Goal: Find specific page/section: Find specific page/section

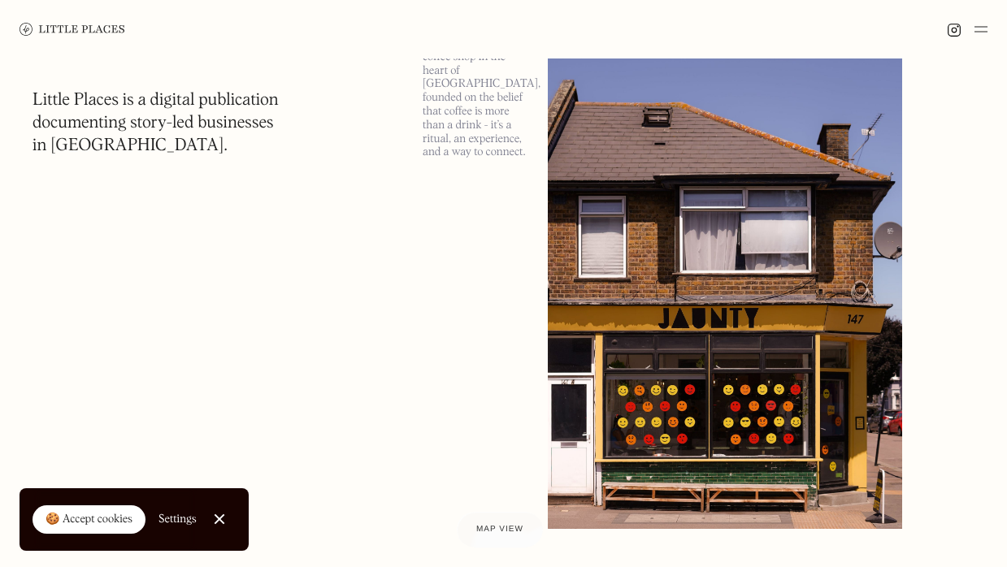
scroll to position [141, 0]
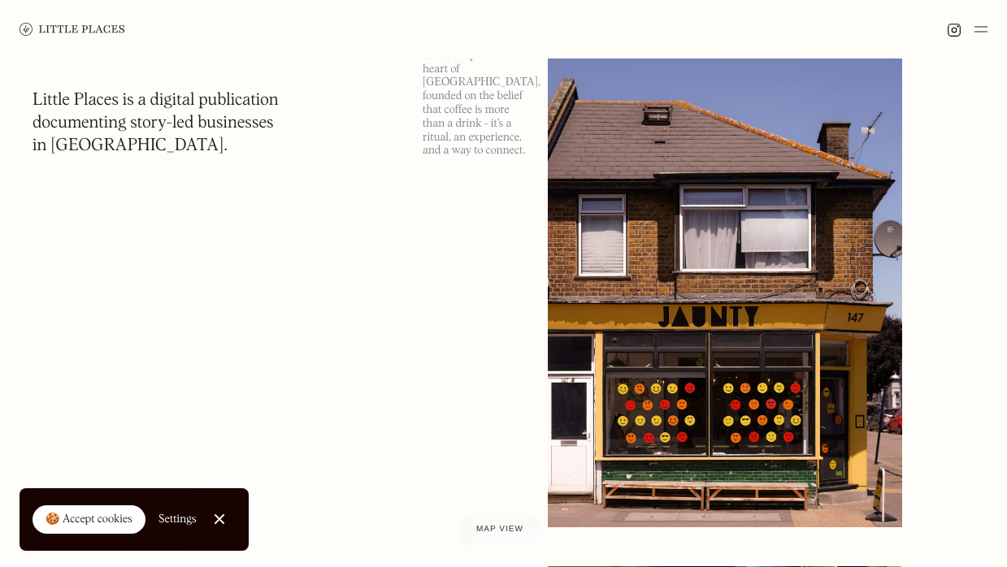
click at [731, 257] on img at bounding box center [725, 271] width 354 height 512
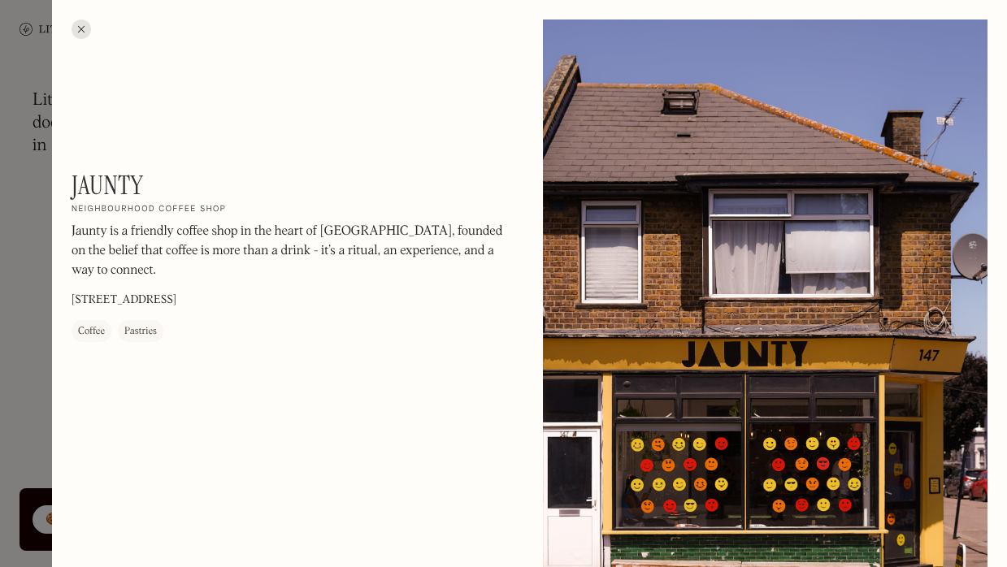
drag, startPoint x: 339, startPoint y: 243, endPoint x: 356, endPoint y: 269, distance: 31.1
click at [356, 269] on p "Jaunty is a friendly coffee shop in the heart of [GEOGRAPHIC_DATA], founded on …" at bounding box center [291, 252] width 439 height 59
click at [250, 244] on p "Jaunty is a friendly coffee shop in the heart of [GEOGRAPHIC_DATA], founded on …" at bounding box center [291, 252] width 439 height 59
click at [422, 247] on p "Jaunty is a friendly coffee shop in the heart of [GEOGRAPHIC_DATA], founded on …" at bounding box center [291, 252] width 439 height 59
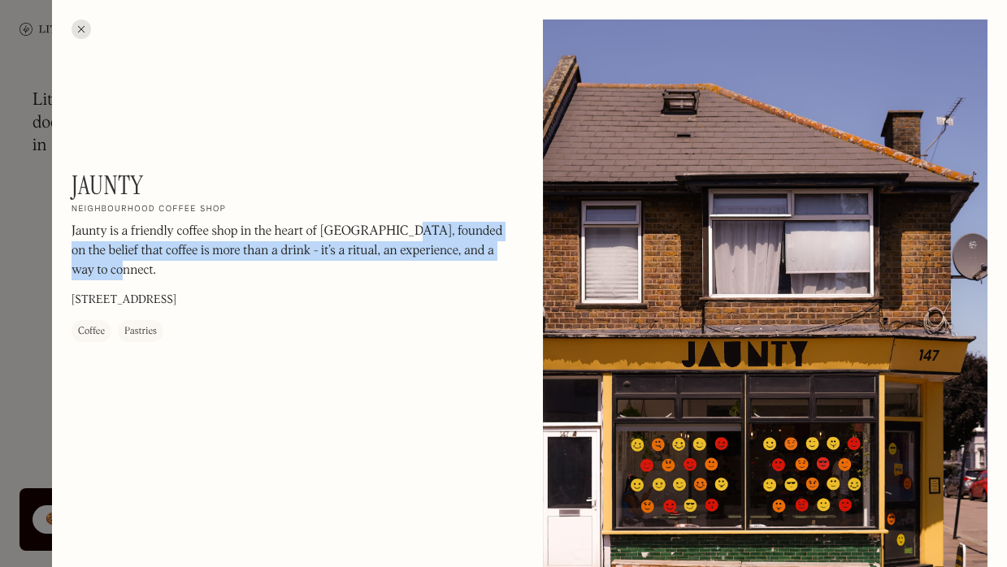
drag, startPoint x: 238, startPoint y: 266, endPoint x: 401, endPoint y: 237, distance: 165.0
click at [401, 237] on p "Jaunty is a friendly coffee shop in the heart of [GEOGRAPHIC_DATA], founded on …" at bounding box center [291, 252] width 439 height 59
copy p "founded on the belief that coffee is more than a drink - it’s a ritual, an expe…"
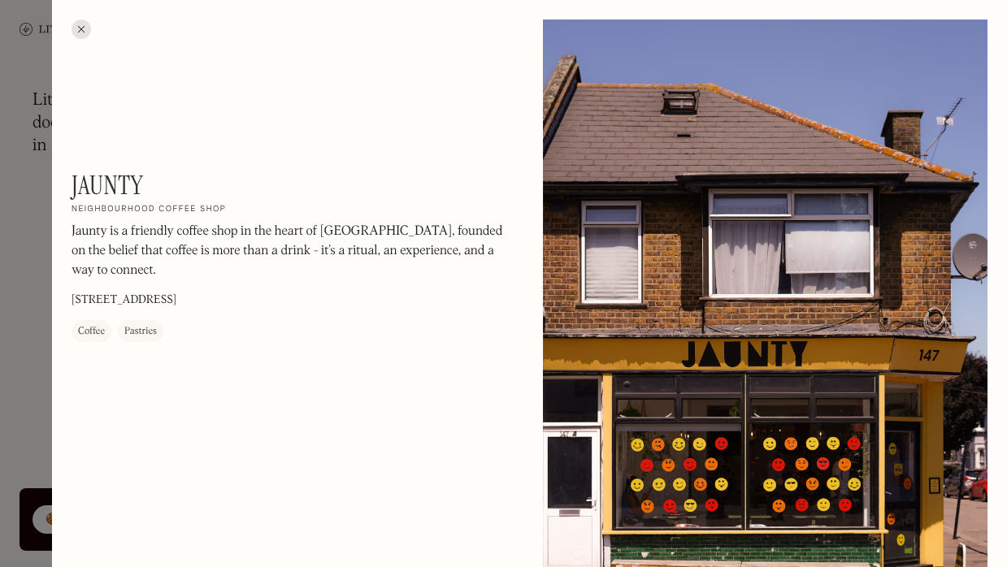
click at [41, 185] on div at bounding box center [503, 283] width 1007 height 567
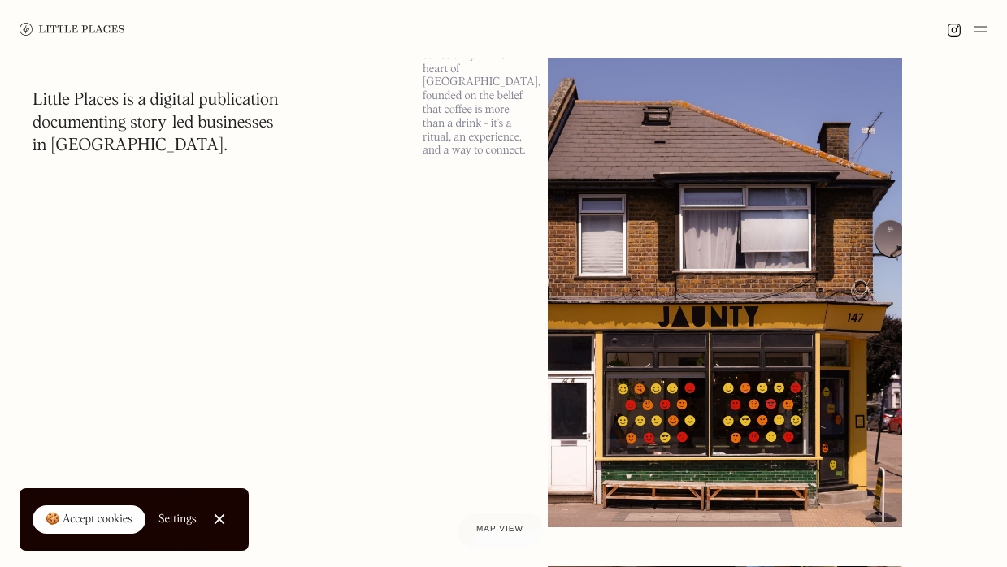
click at [955, 32] on img at bounding box center [954, 30] width 15 height 15
